Goal: Transaction & Acquisition: Purchase product/service

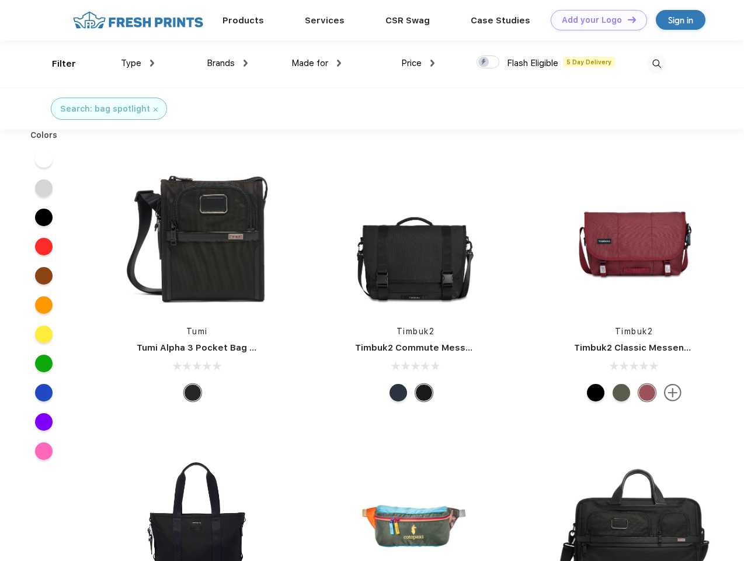
scroll to position [1, 0]
click at [594, 20] on link "Add your Logo Design Tool" at bounding box center [599, 20] width 96 height 20
click at [0, 0] on div "Design Tool" at bounding box center [0, 0] width 0 height 0
click at [626, 19] on link "Add your Logo Design Tool" at bounding box center [599, 20] width 96 height 20
click at [56, 64] on div "Filter" at bounding box center [64, 63] width 24 height 13
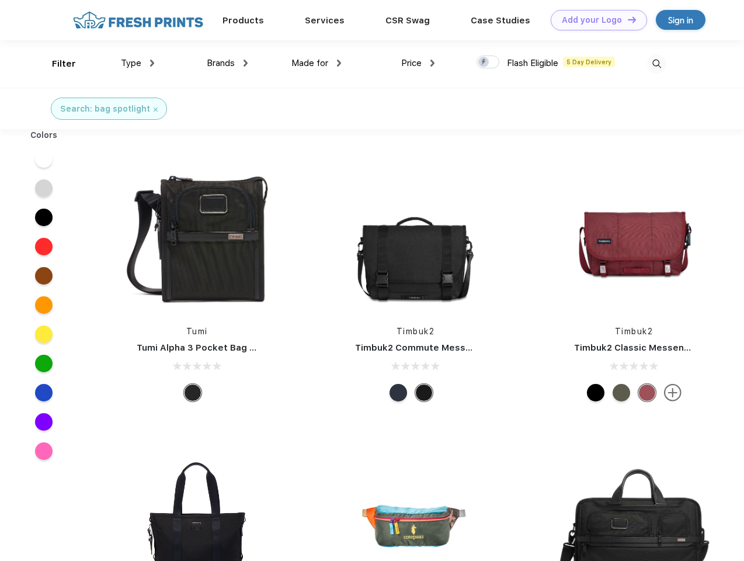
click at [138, 63] on span "Type" at bounding box center [131, 63] width 20 height 11
click at [227, 63] on span "Brands" at bounding box center [221, 63] width 28 height 11
click at [316, 63] on span "Made for" at bounding box center [309, 63] width 37 height 11
click at [418, 63] on span "Price" at bounding box center [411, 63] width 20 height 11
click at [488, 62] on div at bounding box center [487, 61] width 23 height 13
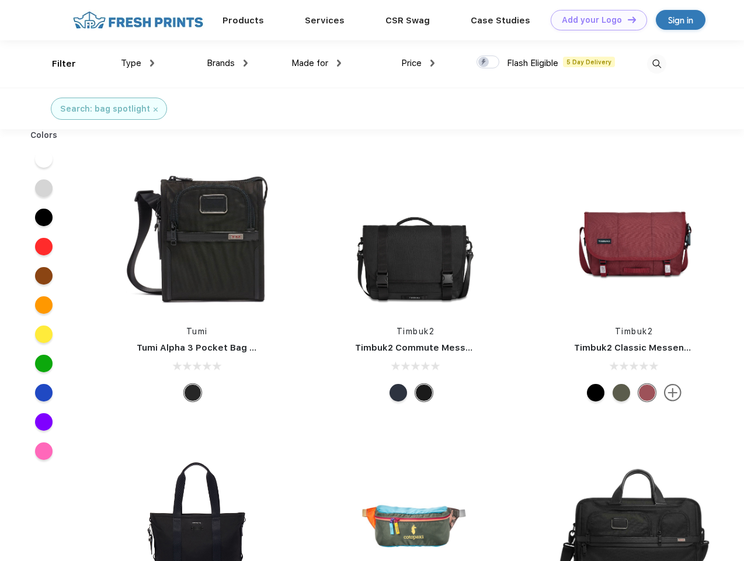
click at [484, 62] on input "checkbox" at bounding box center [480, 59] width 8 height 8
click at [656, 64] on img at bounding box center [656, 63] width 19 height 19
